Goal: Transaction & Acquisition: Book appointment/travel/reservation

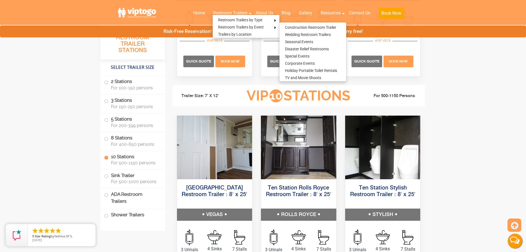
scroll to position [1270, 0]
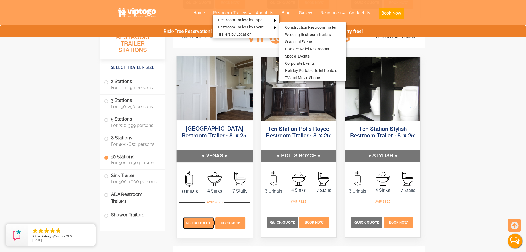
click at [193, 221] on span "Quick Quote" at bounding box center [198, 222] width 25 height 4
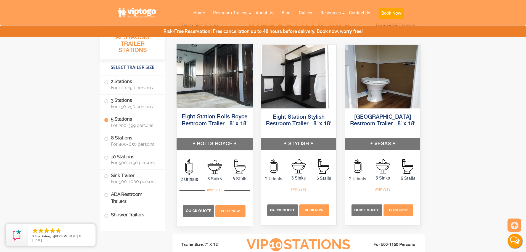
scroll to position [1022, 0]
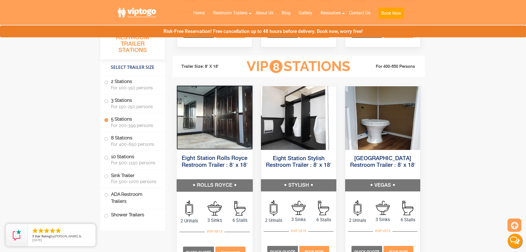
click at [208, 119] on img at bounding box center [214, 117] width 76 height 64
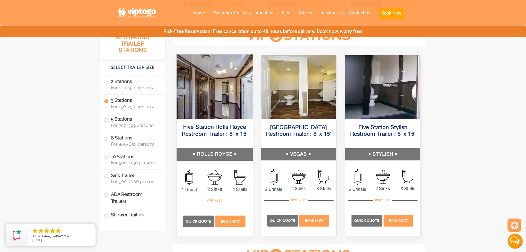
scroll to position [801, 0]
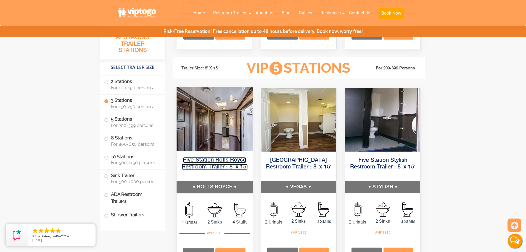
click at [221, 159] on link "Five Station Rolls Royce Restroom Trailer : 8′ x 15′" at bounding box center [214, 163] width 66 height 12
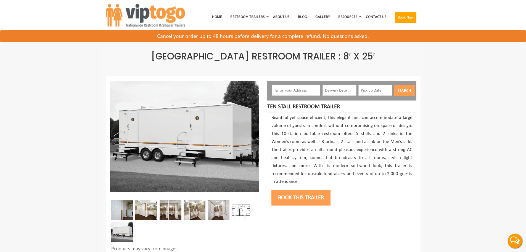
click at [293, 94] on input "text" at bounding box center [296, 89] width 49 height 11
paste input "1352 49 street Brooklyn Ny 11219"
type input "1352 49 street Brooklyn Ny 11219"
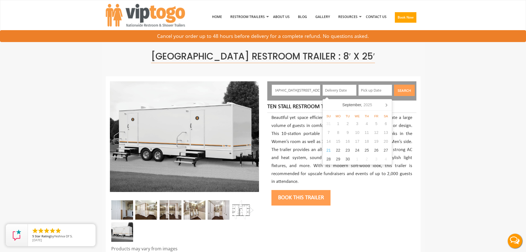
scroll to position [0, 0]
click at [336, 94] on input "text" at bounding box center [339, 89] width 34 height 11
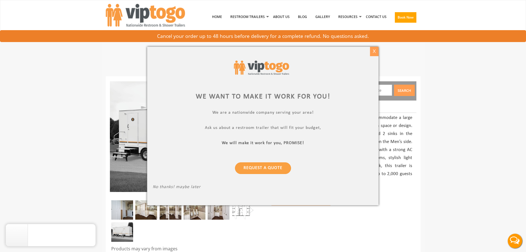
click at [372, 51] on div "X" at bounding box center [374, 51] width 9 height 9
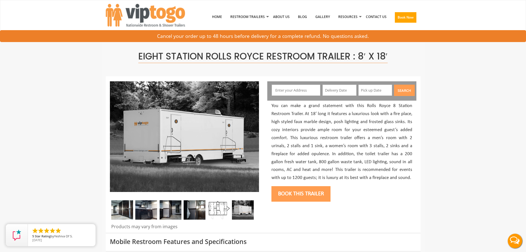
click at [277, 90] on input "text" at bounding box center [296, 89] width 49 height 11
paste input "1352 49 street Brooklyn Ny 11219"
type input "1352 49 street Brooklyn Ny 11219"
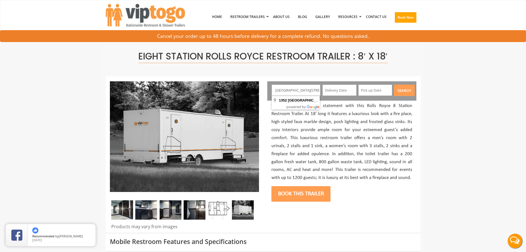
click at [330, 94] on input "text" at bounding box center [339, 89] width 34 height 11
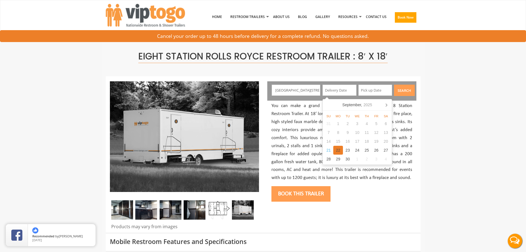
click at [339, 149] on div "22" at bounding box center [338, 150] width 10 height 9
type input "09/22/2025"
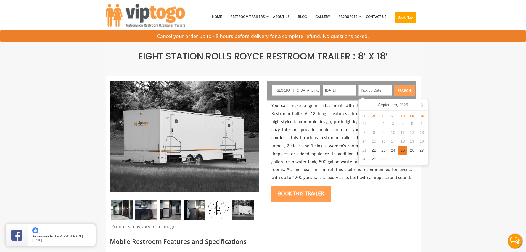
click at [398, 150] on div "25" at bounding box center [403, 150] width 10 height 9
type input "09/25/2025"
click at [403, 96] on div "Search" at bounding box center [404, 91] width 25 height 14
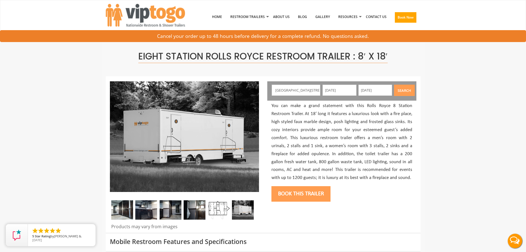
click at [406, 91] on button "Search" at bounding box center [404, 89] width 21 height 11
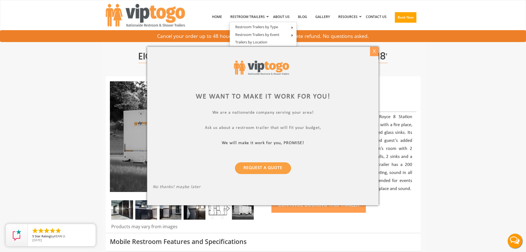
click at [376, 53] on div "X" at bounding box center [374, 51] width 9 height 9
